Goal: Transaction & Acquisition: Purchase product/service

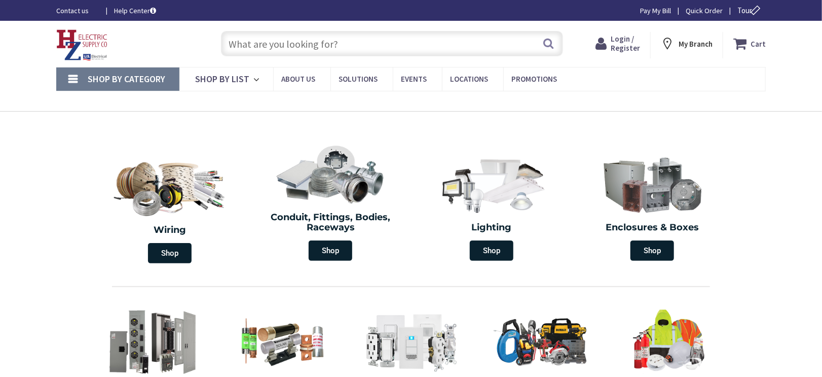
click at [294, 44] on input "text" at bounding box center [392, 43] width 342 height 25
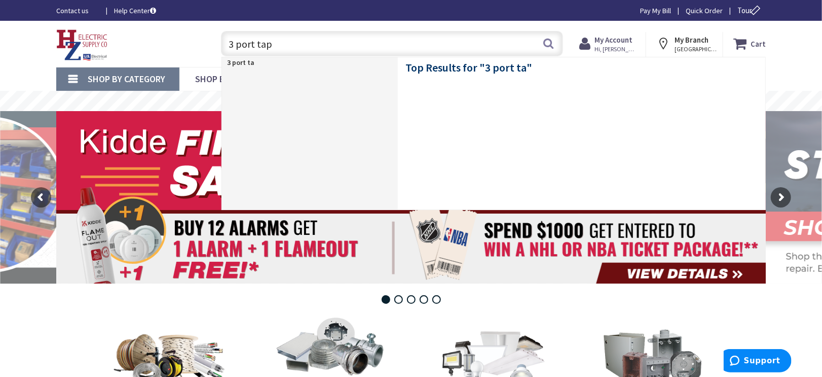
type input "3 port taps"
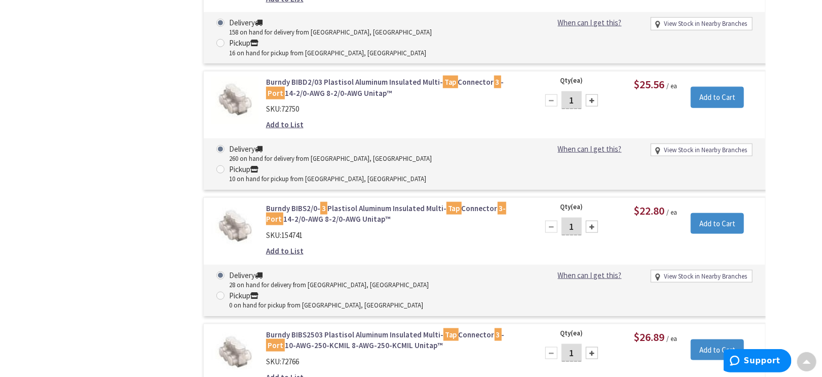
scroll to position [710, 0]
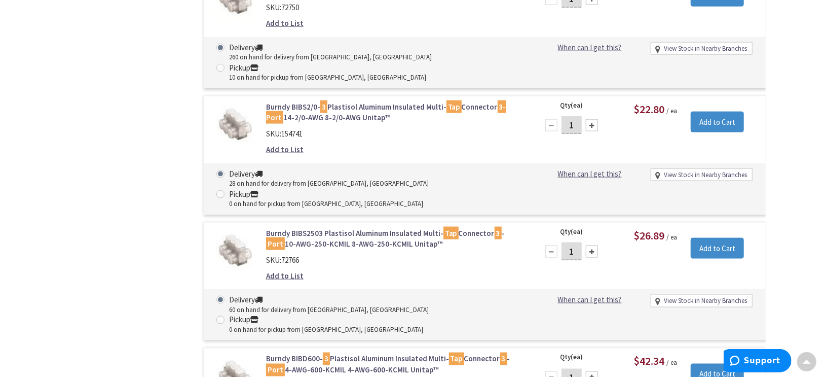
click at [406, 353] on link "Burndy BIBD600- 3 Plastisol Aluminum Insulated Multi- Tap Connector 3 - Port 4-…" at bounding box center [395, 364] width 258 height 22
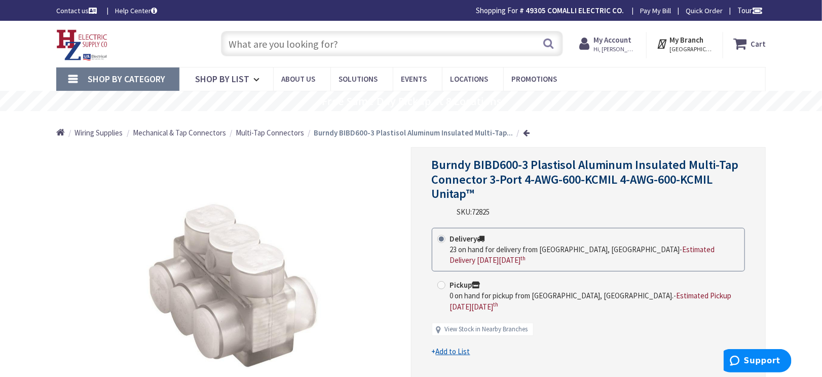
drag, startPoint x: 782, startPoint y: 0, endPoint x: 782, endPoint y: 118, distance: 117.6
click at [782, 118] on div "Home Wiring Supplies Mechanical & Tap Connectors Multi-Tap Connectors Burndy BI…" at bounding box center [411, 129] width 761 height 36
